Goal: Task Accomplishment & Management: Manage account settings

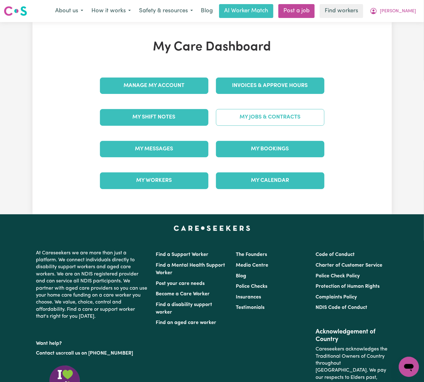
click at [276, 115] on link "My Jobs & Contracts" at bounding box center [270, 117] width 108 height 16
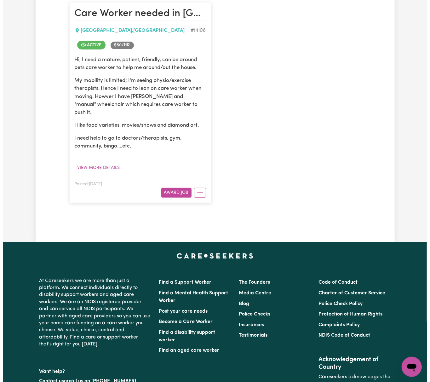
scroll to position [168, 0]
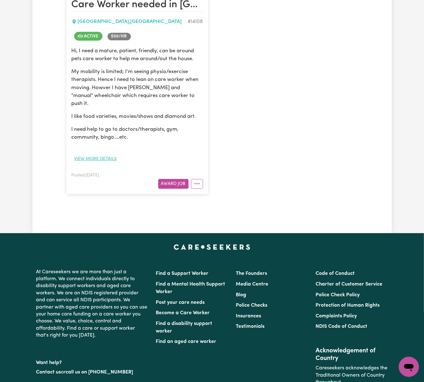
click at [111, 154] on button "View more details" at bounding box center [95, 159] width 48 height 10
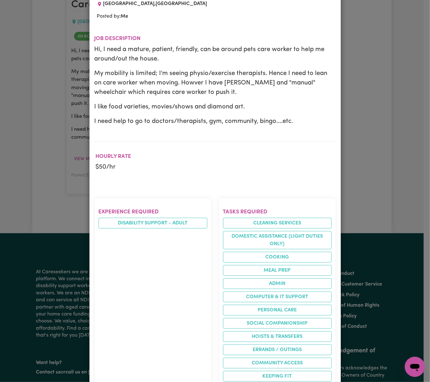
scroll to position [84, 0]
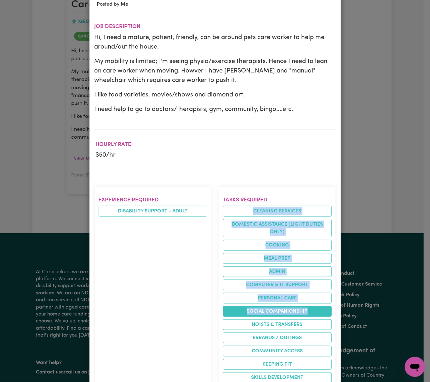
drag, startPoint x: 249, startPoint y: 208, endPoint x: 309, endPoint y: 310, distance: 118.3
click at [309, 310] on ul "Cleaning services Domestic assistance (light duties only) Cooking Meal prep Adm…" at bounding box center [277, 294] width 109 height 177
copy ul "Cleaning services Domestic assistance (light duties only) Cooking Meal prep Adm…"
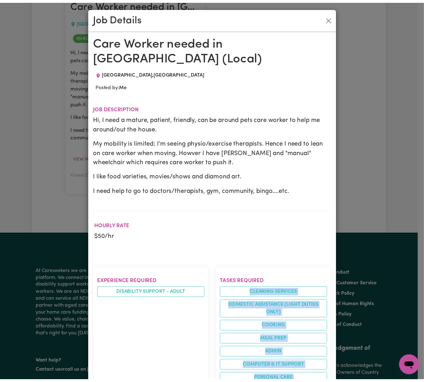
scroll to position [0, 0]
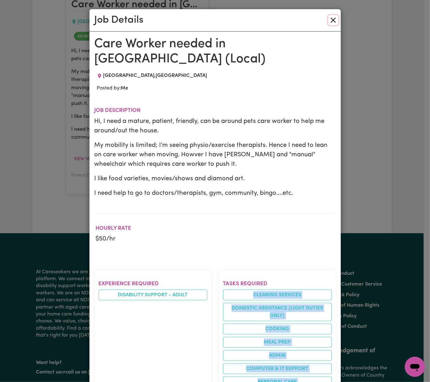
click at [331, 18] on button "Close" at bounding box center [333, 20] width 10 height 10
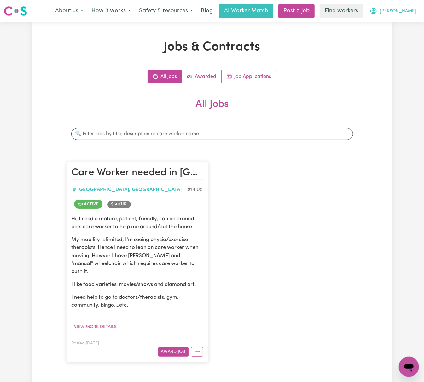
click at [404, 9] on button "[PERSON_NAME]" at bounding box center [392, 10] width 54 height 13
click at [405, 32] on link "Logout" at bounding box center [395, 36] width 50 height 12
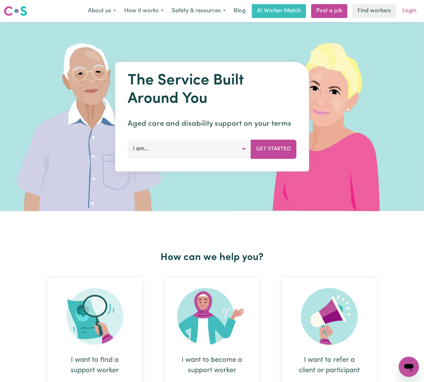
click at [409, 12] on link "Login" at bounding box center [409, 11] width 22 height 14
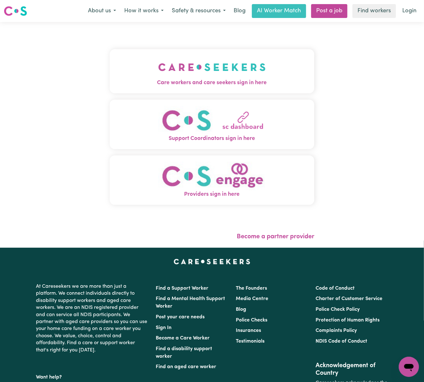
click at [168, 80] on span "Care workers and care seekers sign in here" at bounding box center [212, 83] width 204 height 8
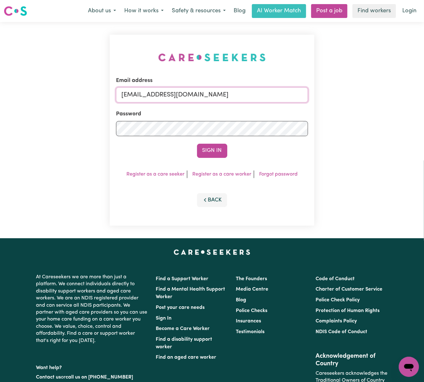
drag, startPoint x: 154, startPoint y: 94, endPoint x: 366, endPoint y: 86, distance: 212.1
click at [366, 86] on div "Email address [EMAIL_ADDRESS][DOMAIN_NAME] Password Sign In Register as a care …" at bounding box center [212, 130] width 424 height 216
paste input "[EMAIL_ADDRESS][PERSON_NAME]"
type input "[EMAIL_ADDRESS][PERSON_NAME][DOMAIN_NAME]"
click at [197, 144] on button "Sign In" at bounding box center [212, 151] width 30 height 14
